Goal: Task Accomplishment & Management: Manage account settings

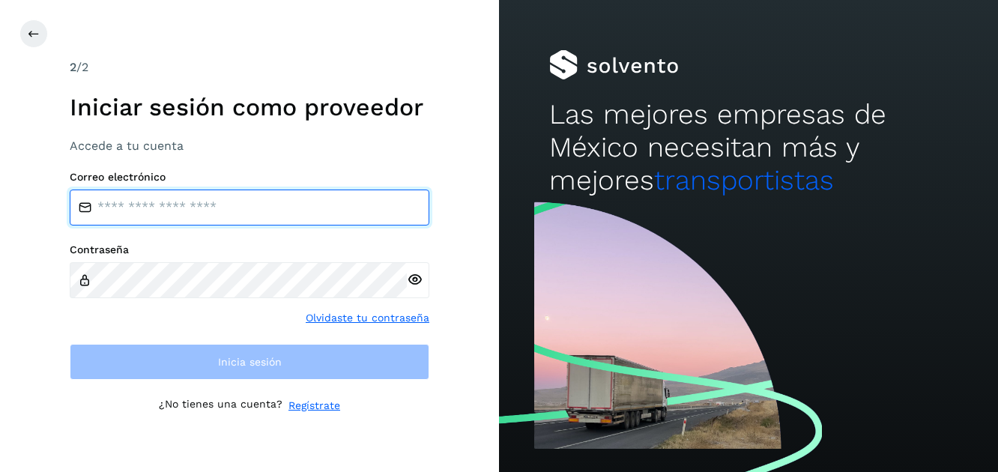
type input "**********"
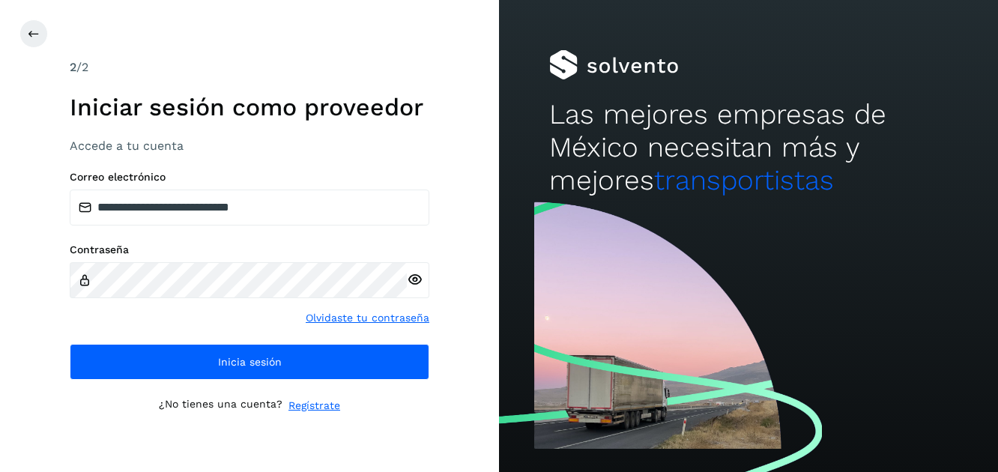
click at [414, 277] on icon at bounding box center [415, 280] width 16 height 16
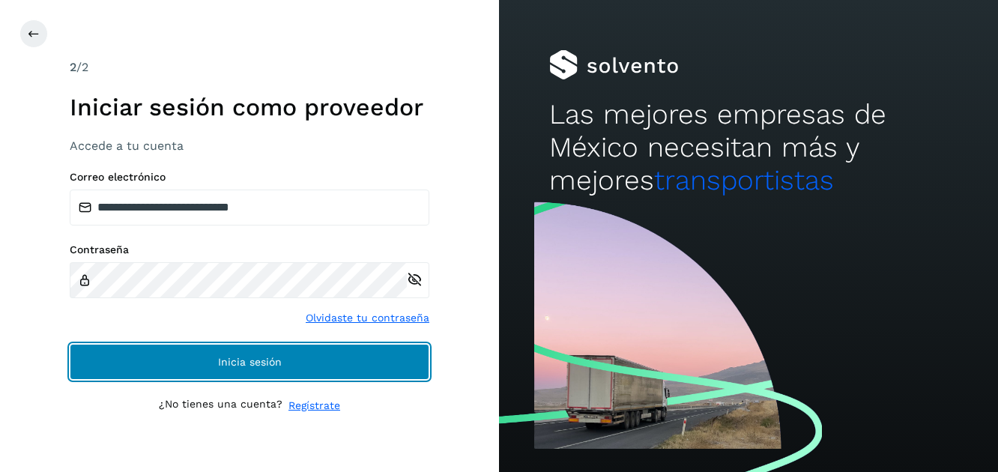
click at [248, 357] on span "Inicia sesión" at bounding box center [250, 362] width 64 height 10
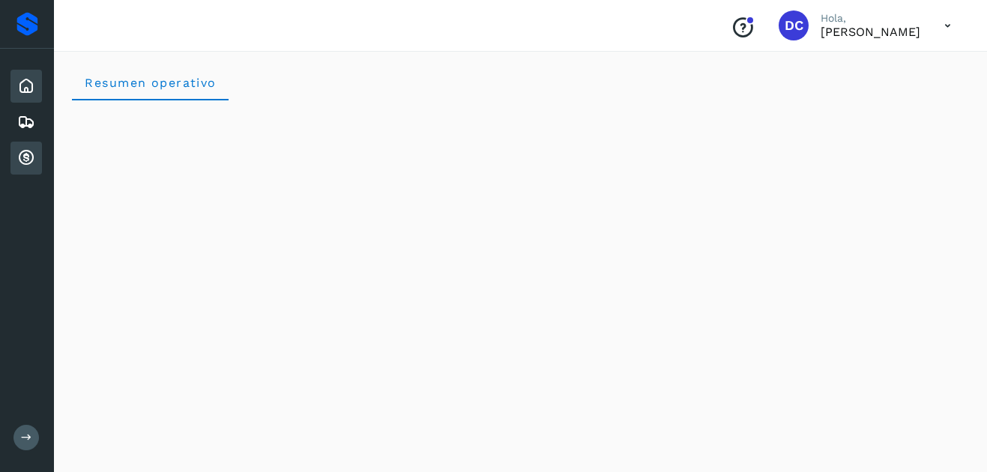
click at [31, 154] on icon at bounding box center [26, 158] width 18 height 18
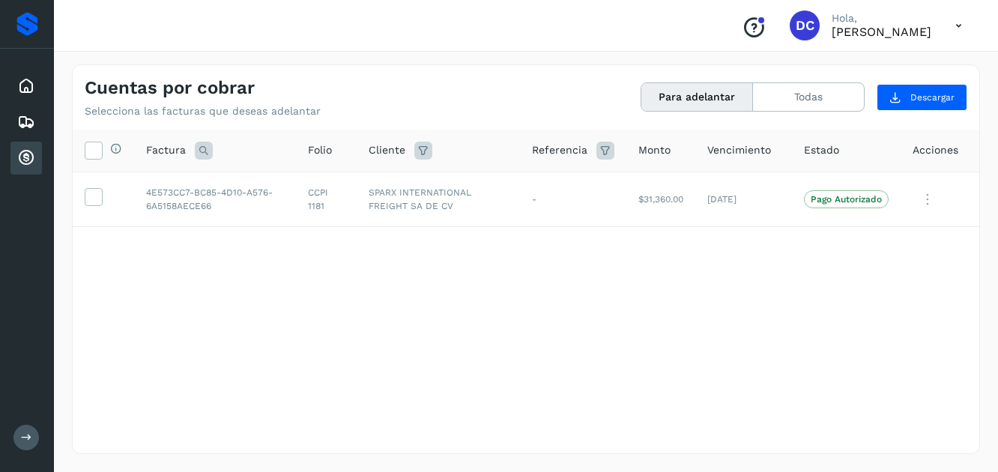
click at [707, 343] on div "Selecciona todas las facturas disponibles para adelanto Factura Folio Cliente R…" at bounding box center [526, 261] width 907 height 262
click at [828, 99] on button "Todas" at bounding box center [808, 97] width 111 height 28
